Goal: Information Seeking & Learning: Check status

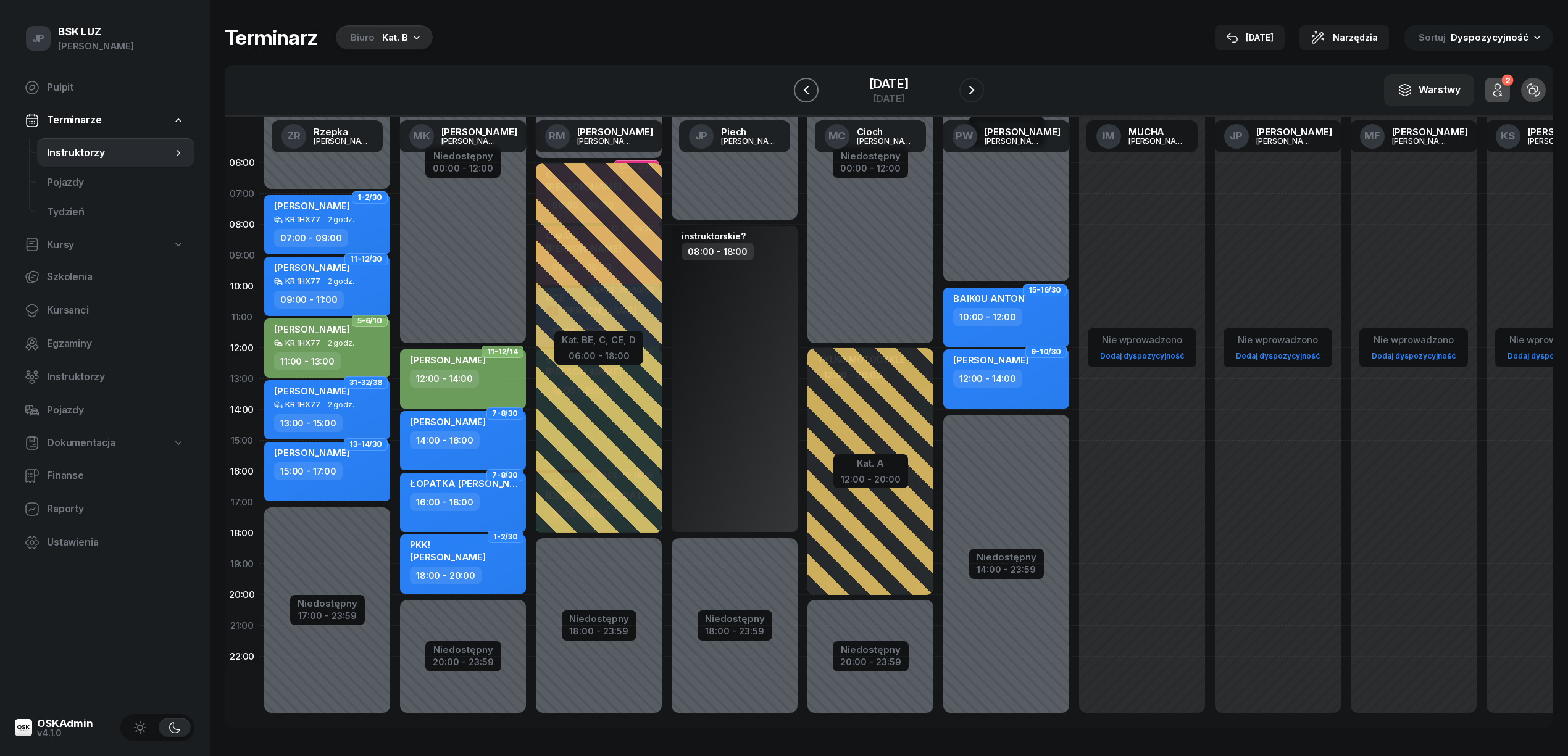
click at [801, 94] on icon "button" at bounding box center [806, 90] width 15 height 15
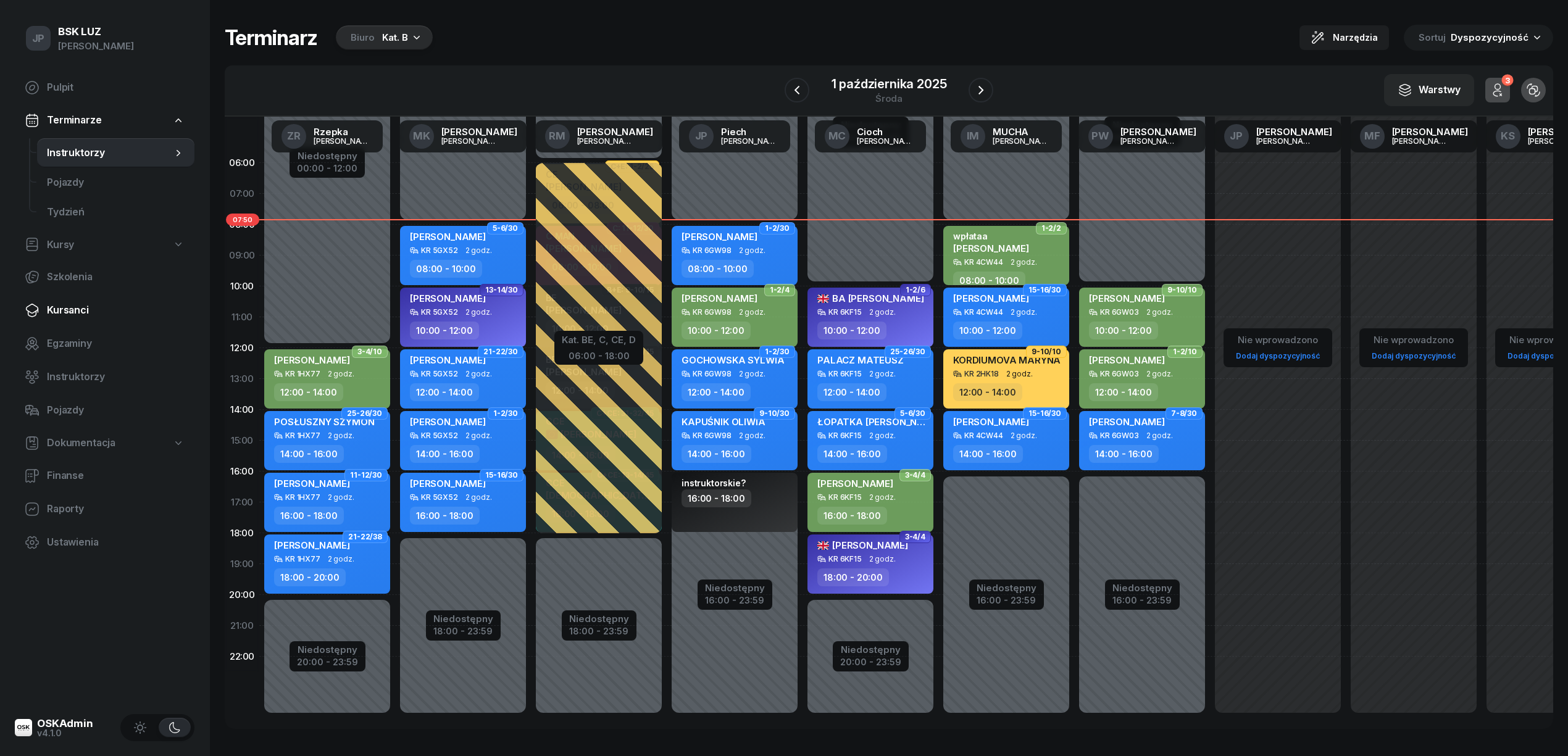
click at [78, 310] on span "Kursanci" at bounding box center [116, 310] width 137 height 16
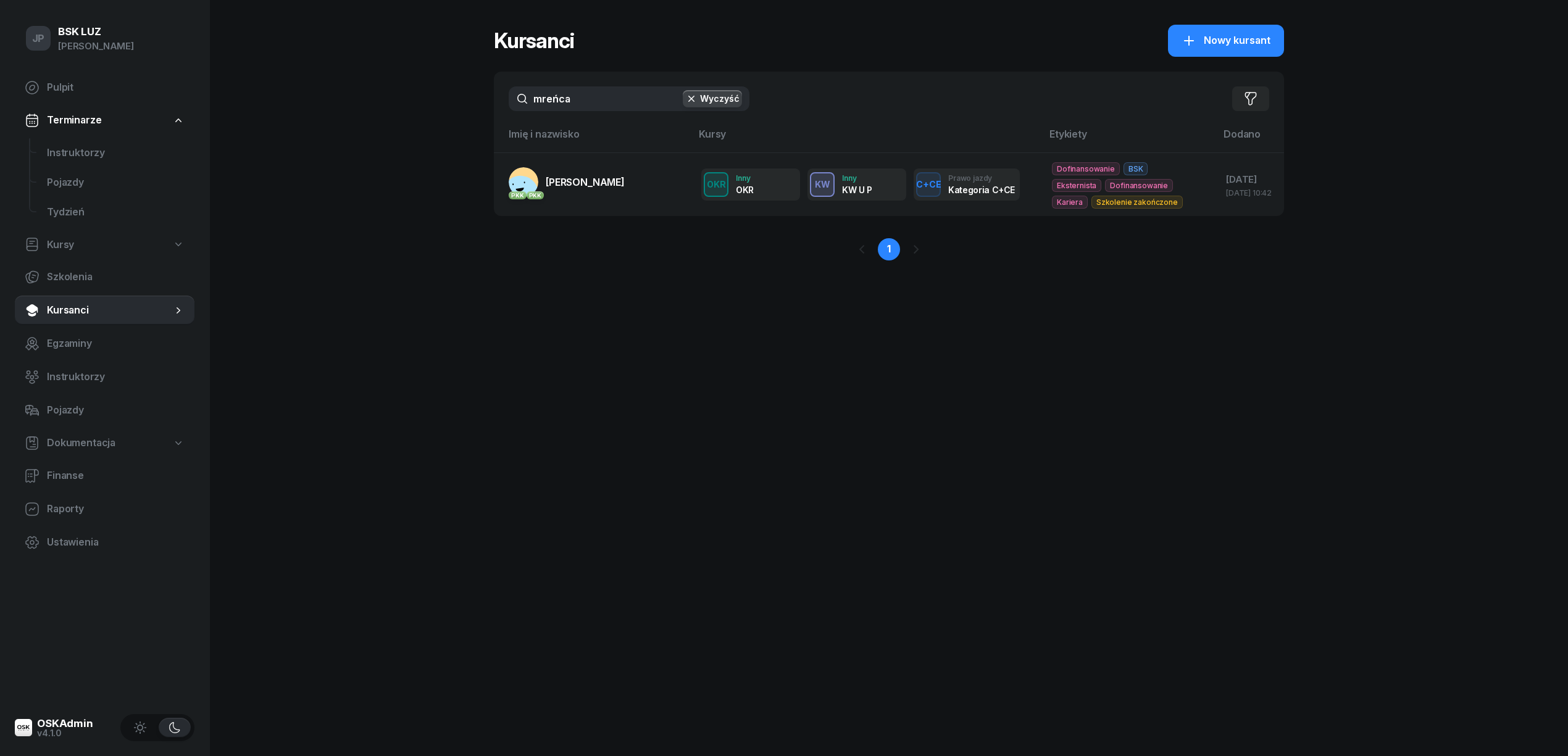
drag, startPoint x: 571, startPoint y: 104, endPoint x: 512, endPoint y: 116, distance: 60.2
click at [512, 116] on div "mreńca Wyczyść Filtruj" at bounding box center [889, 99] width 790 height 55
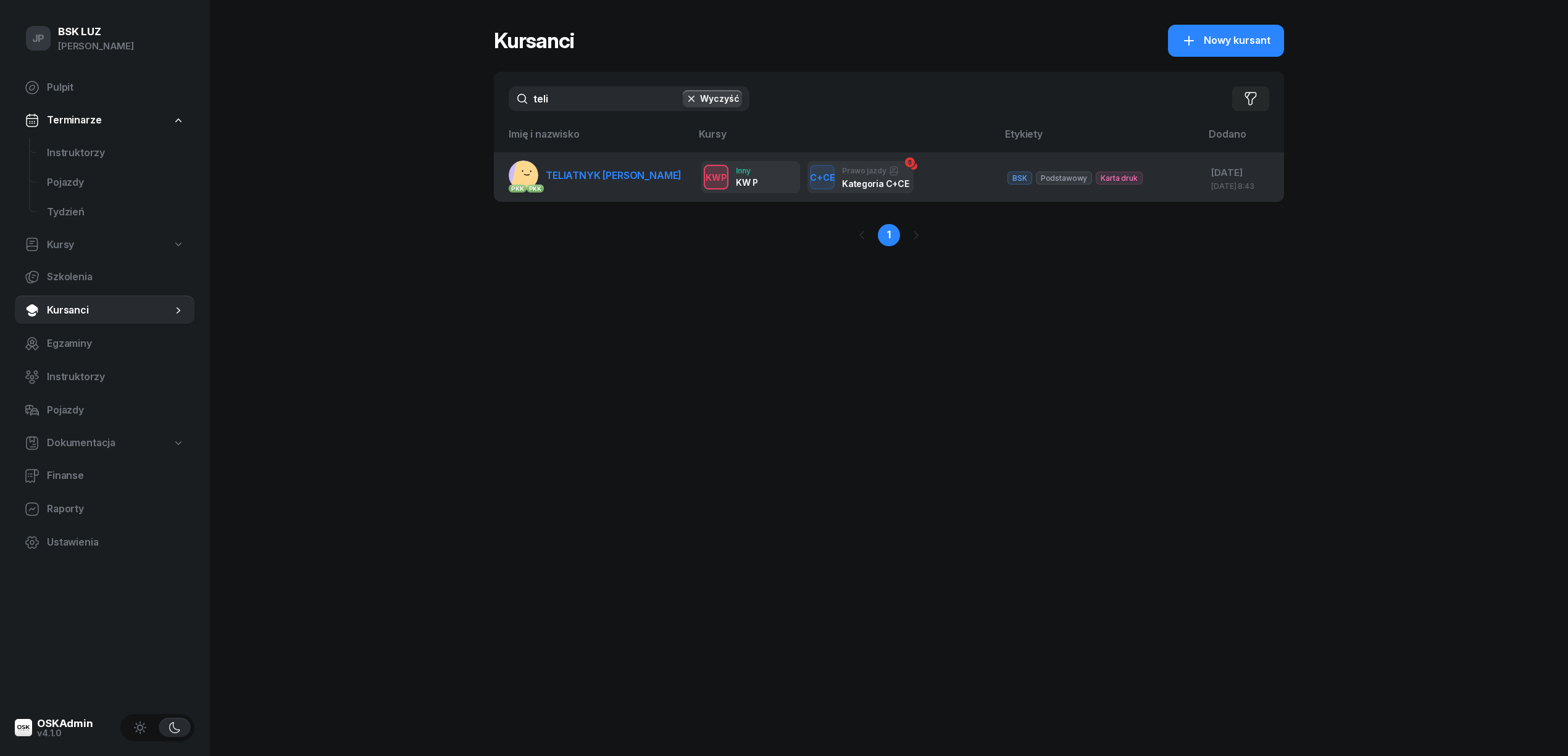
type input "teli"
click at [586, 178] on span "TELIATNYK [PERSON_NAME]" at bounding box center [614, 176] width 136 height 12
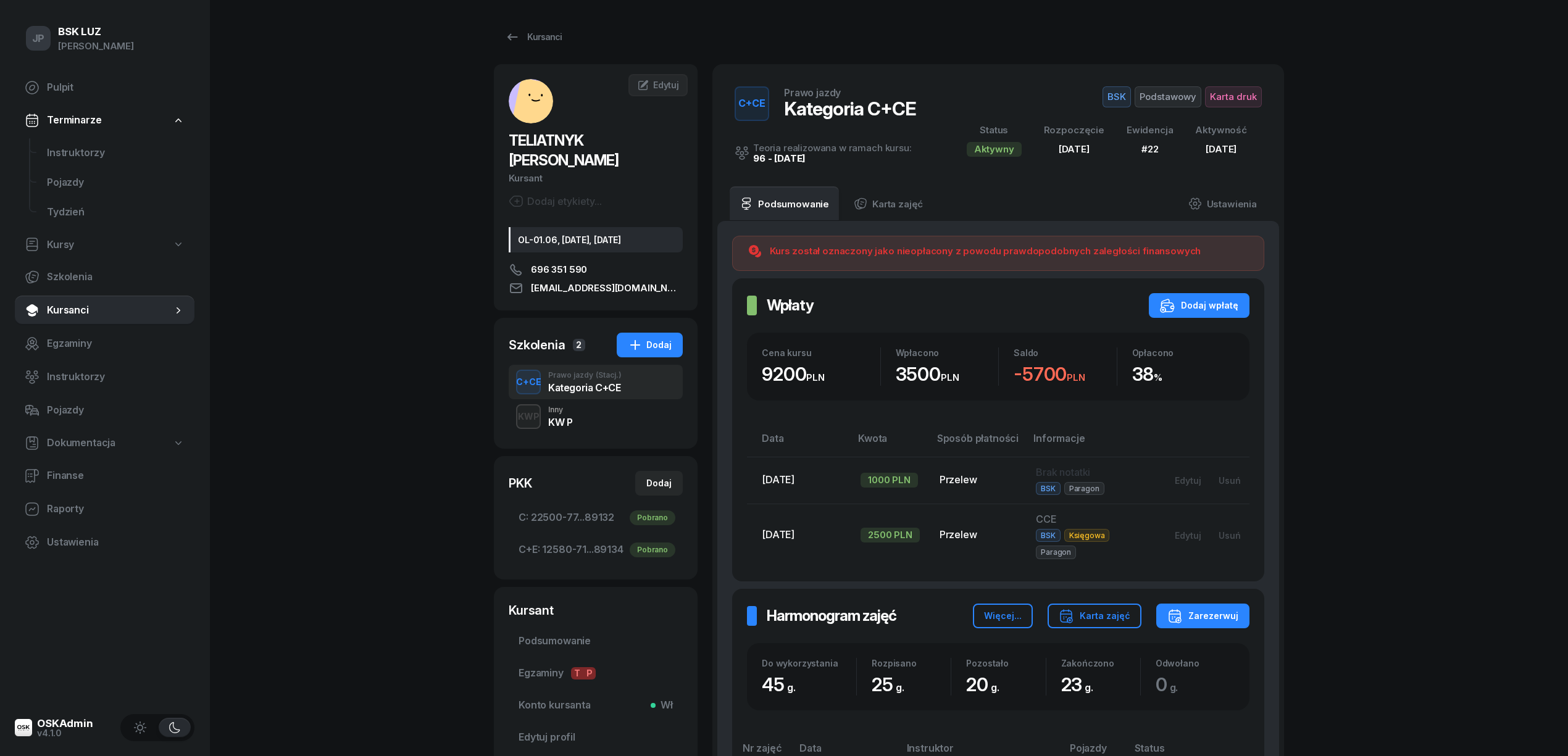
click at [550, 417] on div "KW P" at bounding box center [560, 422] width 24 height 10
